Goal: Task Accomplishment & Management: Manage account settings

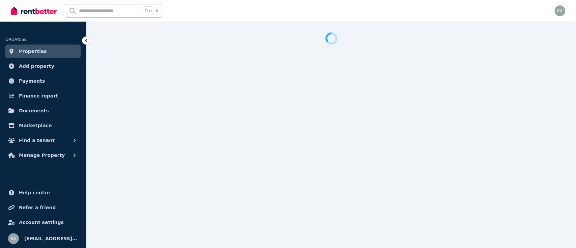
select select "**********"
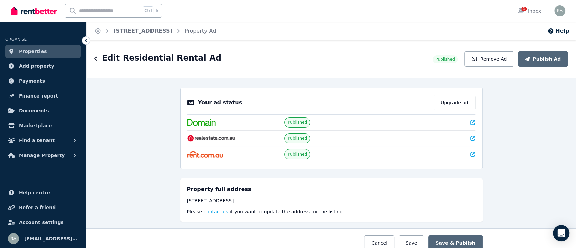
click at [37, 53] on span "Properties" at bounding box center [33, 51] width 28 height 8
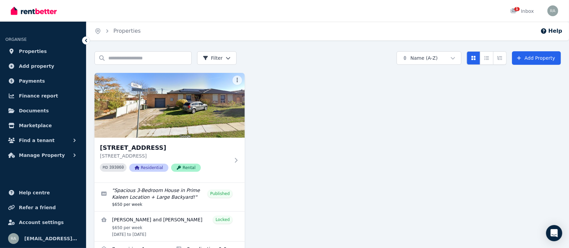
scroll to position [22, 0]
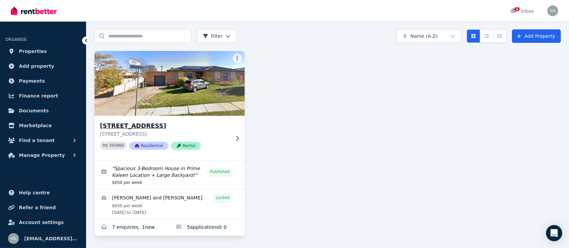
click at [166, 132] on p "[STREET_ADDRESS]" at bounding box center [165, 133] width 130 height 7
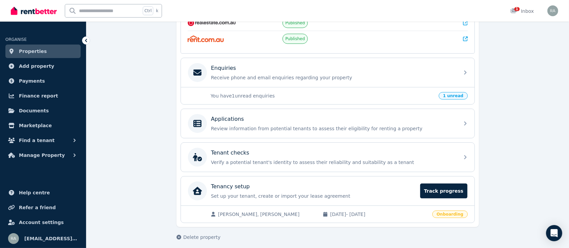
scroll to position [187, 0]
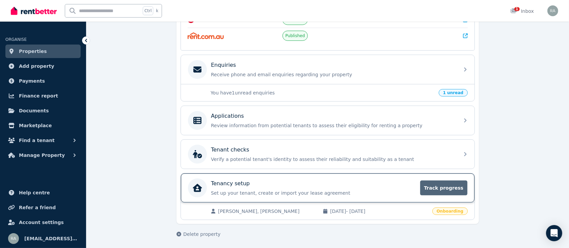
click at [456, 190] on span "Track progress" at bounding box center [443, 187] width 47 height 15
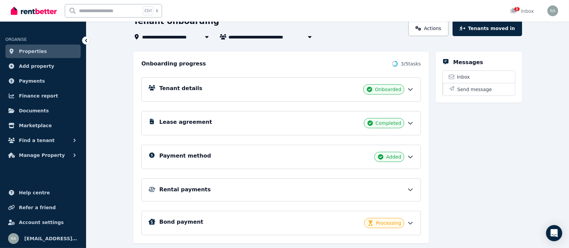
scroll to position [49, 0]
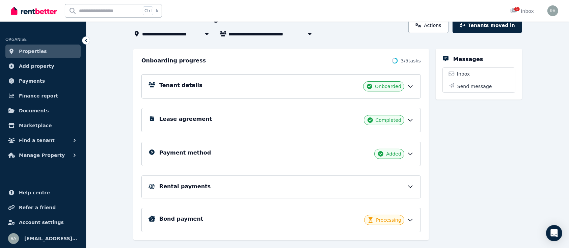
click at [412, 153] on icon at bounding box center [410, 153] width 7 height 7
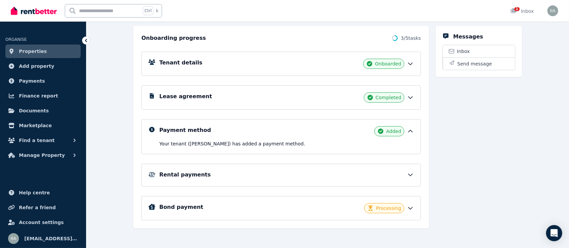
scroll to position [75, 0]
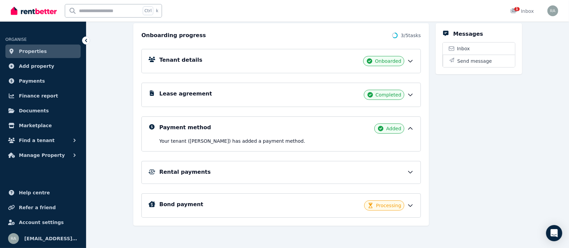
click at [411, 174] on icon at bounding box center [410, 172] width 7 height 7
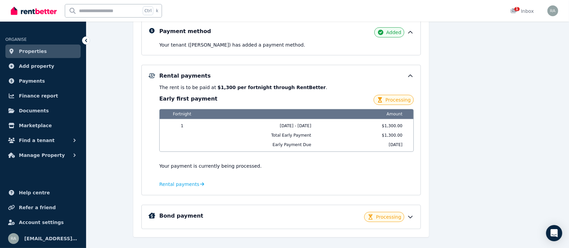
scroll to position [182, 0]
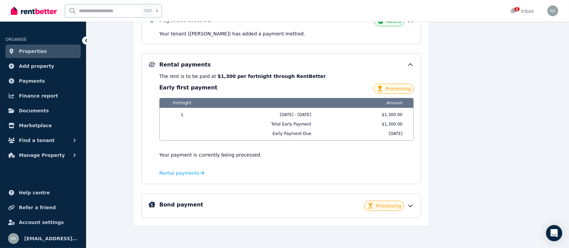
click at [411, 206] on icon at bounding box center [410, 205] width 7 height 7
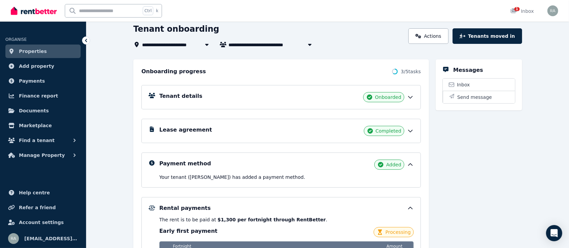
scroll to position [0, 0]
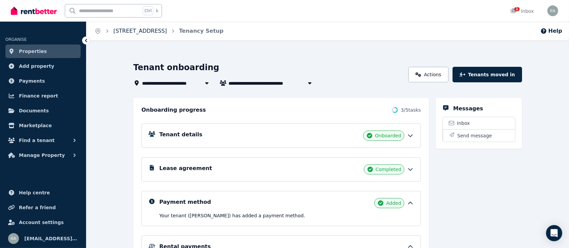
click at [146, 33] on link "[STREET_ADDRESS]" at bounding box center [140, 31] width 54 height 6
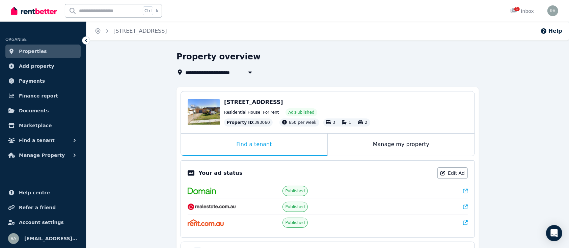
scroll to position [2, 0]
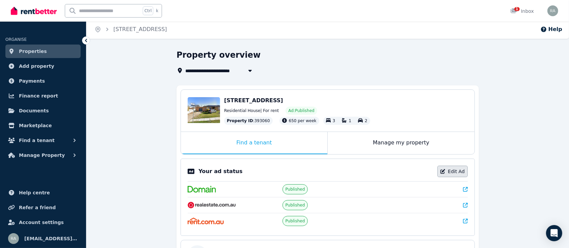
click at [461, 170] on link "Edit Ad" at bounding box center [452, 171] width 30 height 11
select select "**********"
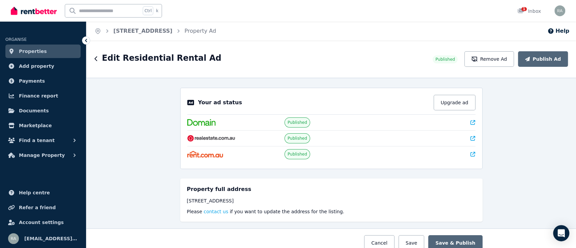
click at [46, 54] on link "Properties" at bounding box center [42, 51] width 75 height 13
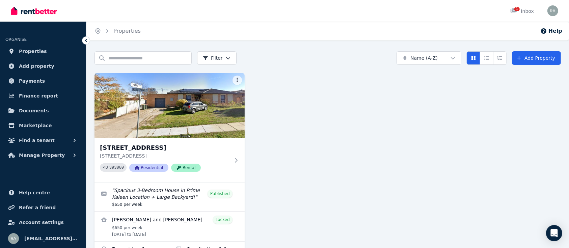
scroll to position [22, 0]
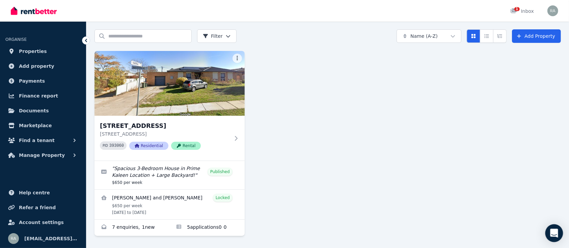
click at [556, 233] on icon "Open Intercom Messenger" at bounding box center [554, 233] width 8 height 9
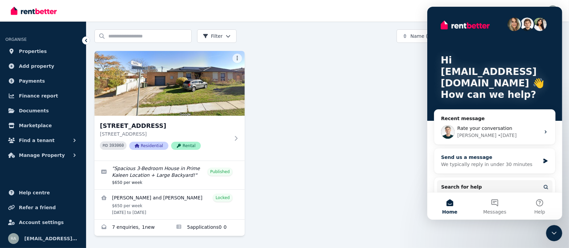
scroll to position [60, 0]
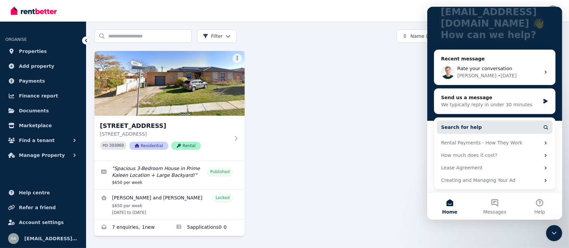
click at [498, 125] on button "Search for help" at bounding box center [493, 126] width 115 height 13
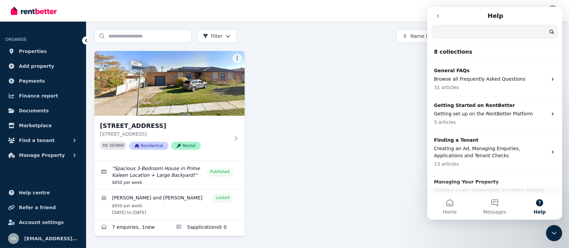
scroll to position [0, 0]
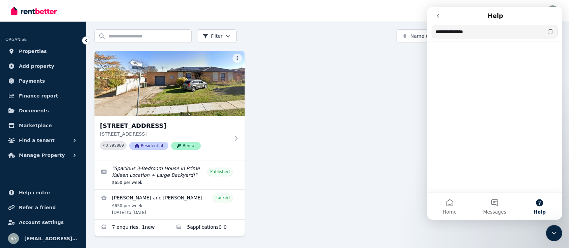
type input "**********"
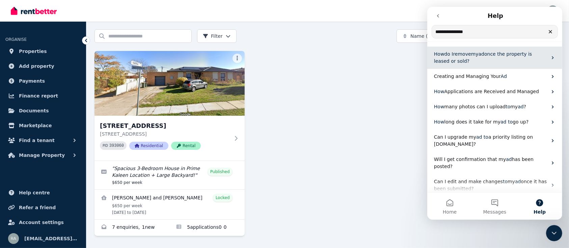
click at [518, 55] on span "once the property is leased or sold?" at bounding box center [482, 57] width 98 height 12
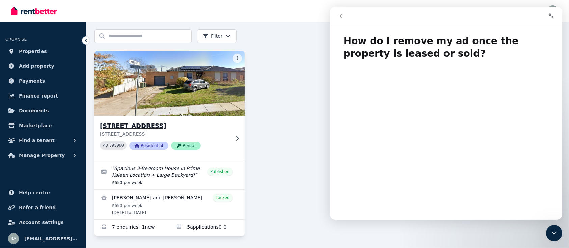
click at [237, 144] on div "[STREET_ADDRESS] PID 393060 Residential Rental" at bounding box center [169, 138] width 150 height 45
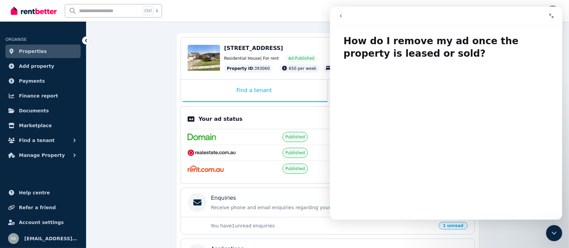
scroll to position [54, 0]
click at [552, 233] on icon "Close Intercom Messenger" at bounding box center [553, 232] width 5 height 3
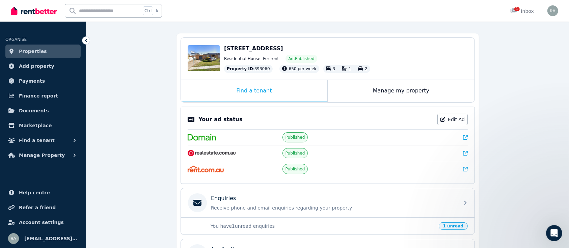
scroll to position [0, 0]
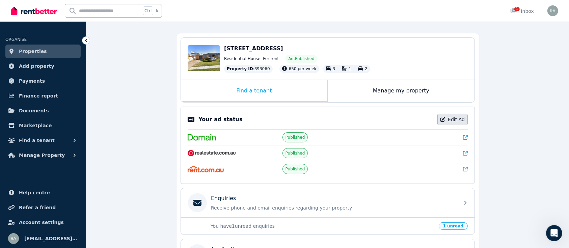
click at [463, 119] on link "Edit Ad" at bounding box center [452, 119] width 30 height 11
select select "**********"
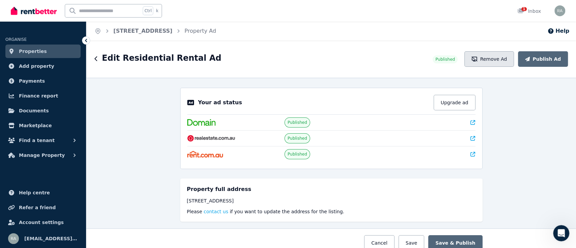
click at [498, 60] on button "Remove Ad" at bounding box center [489, 59] width 50 height 16
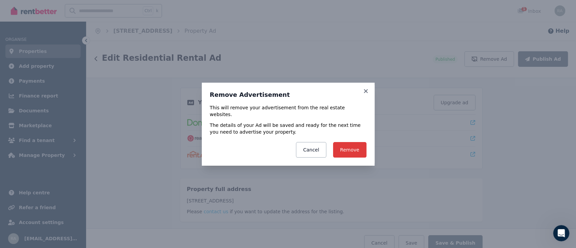
click at [353, 144] on button "Remove" at bounding box center [349, 150] width 33 height 16
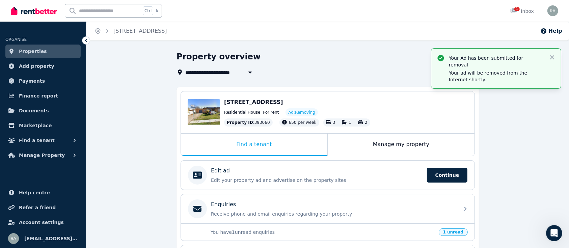
click at [49, 51] on link "Properties" at bounding box center [42, 51] width 75 height 13
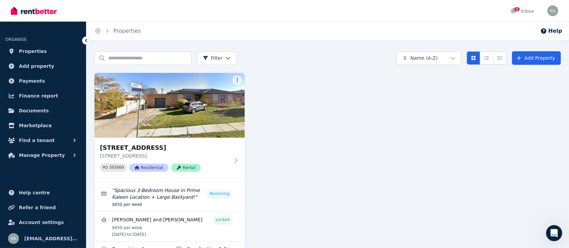
scroll to position [22, 0]
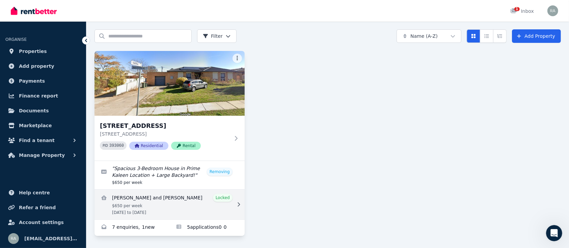
click at [238, 206] on div at bounding box center [237, 204] width 7 height 7
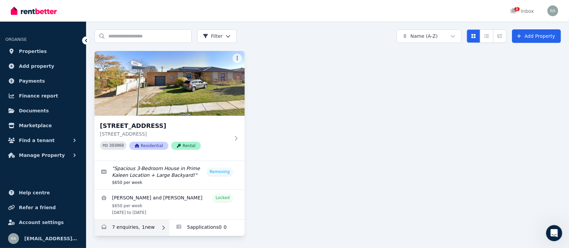
click at [138, 227] on link "Enquiries for 96 Maribyrnong Ave, Kaleen" at bounding box center [131, 228] width 75 height 16
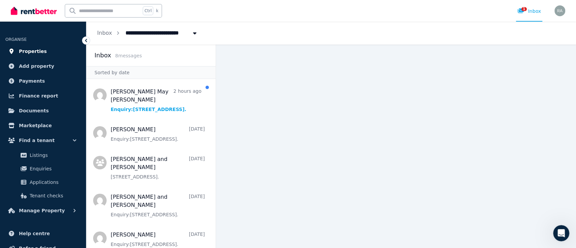
click at [40, 53] on span "Properties" at bounding box center [33, 51] width 28 height 8
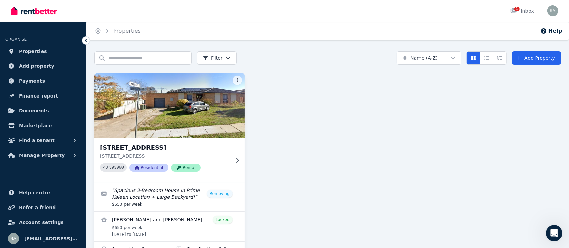
scroll to position [22, 0]
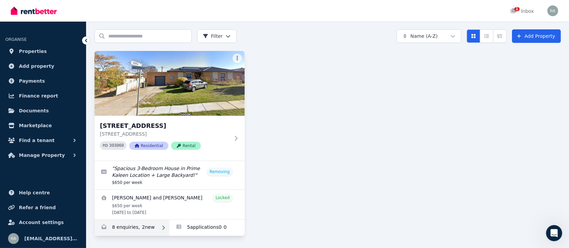
click at [131, 231] on link "Enquiries for 96 Maribyrnong Ave, Kaleen" at bounding box center [131, 228] width 75 height 16
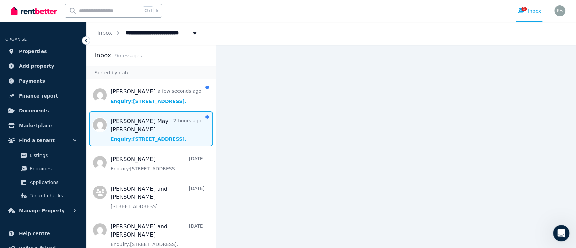
click at [151, 126] on span "Message list" at bounding box center [150, 128] width 129 height 35
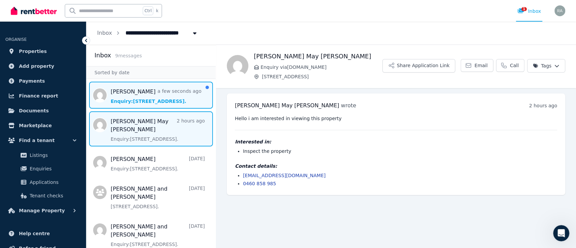
click at [156, 100] on span "Message list" at bounding box center [150, 95] width 129 height 27
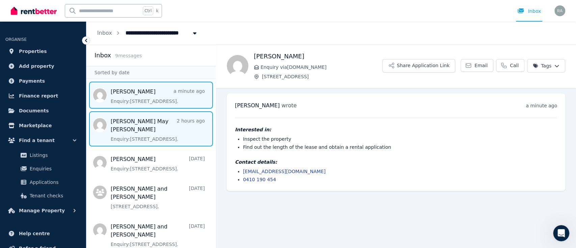
click at [165, 127] on span "Message list" at bounding box center [150, 128] width 129 height 35
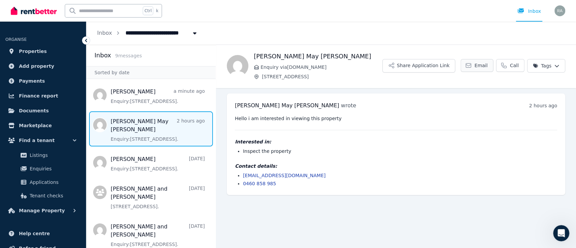
click at [485, 66] on span "Email" at bounding box center [480, 65] width 13 height 7
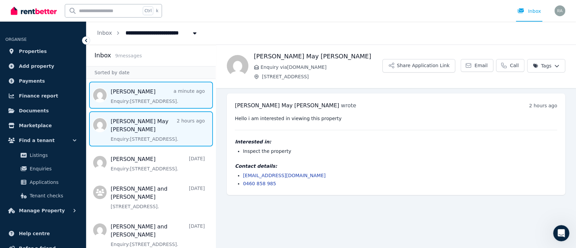
click at [155, 98] on span "Message list" at bounding box center [150, 95] width 129 height 27
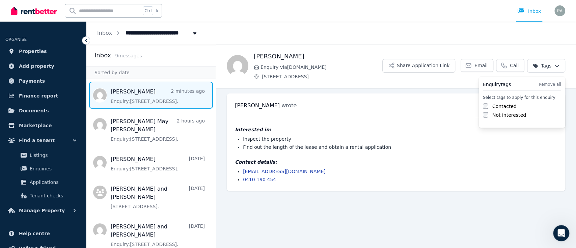
click at [557, 66] on html "**********" at bounding box center [288, 124] width 576 height 248
click at [33, 50] on html "**********" at bounding box center [288, 124] width 576 height 248
